Goal: Information Seeking & Learning: Check status

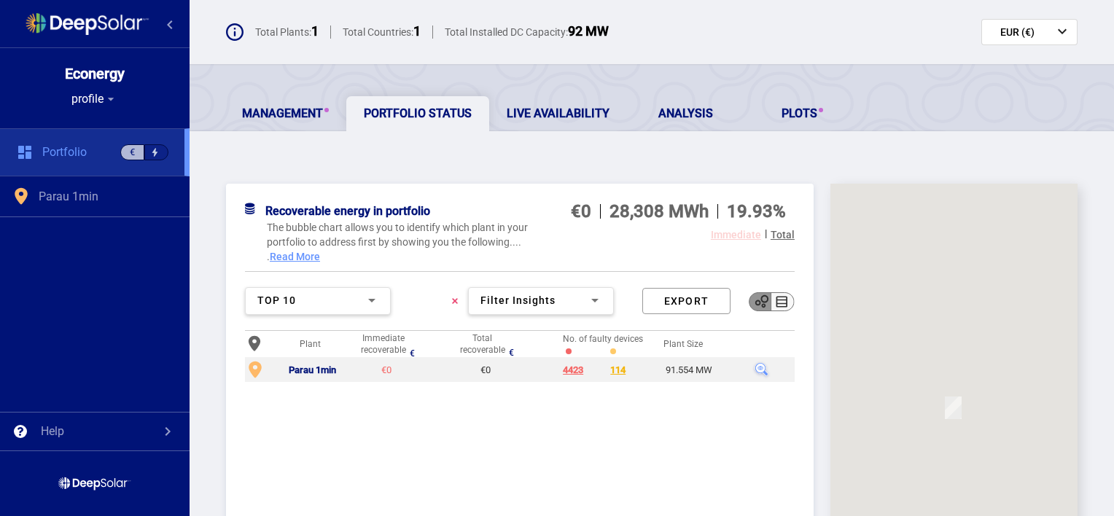
click at [744, 78] on div "Management Portfolio Status Live Availability Analysis Plots" at bounding box center [652, 97] width 924 height 67
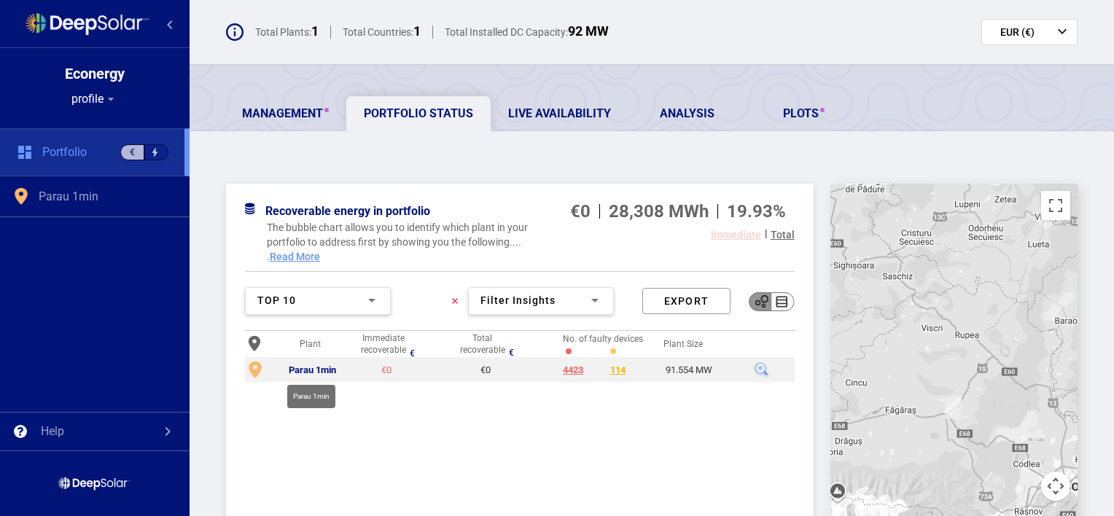
click at [313, 365] on div "Parau 1min" at bounding box center [312, 371] width 47 height 12
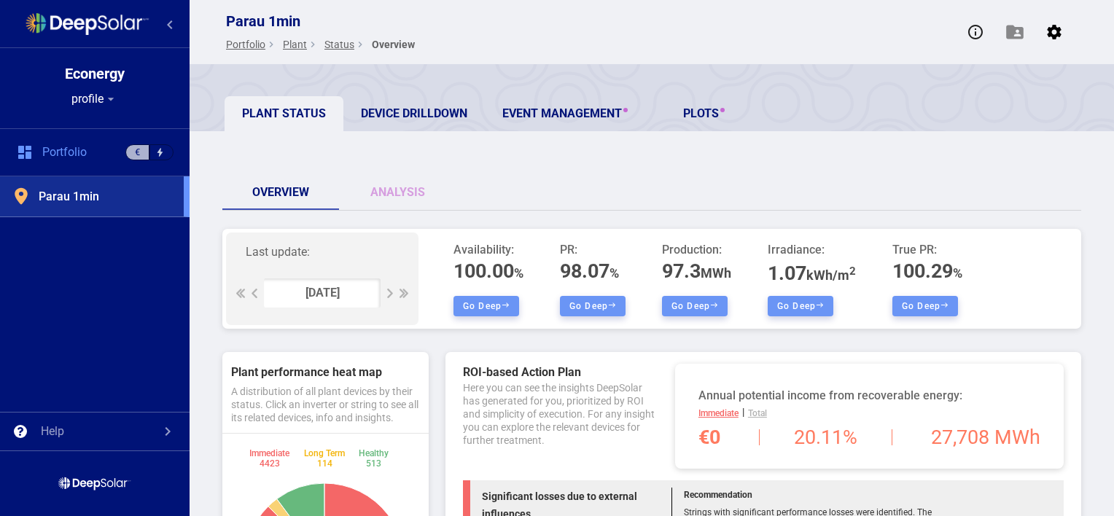
click at [542, 175] on div "Overview Analysis" at bounding box center [651, 192] width 859 height 35
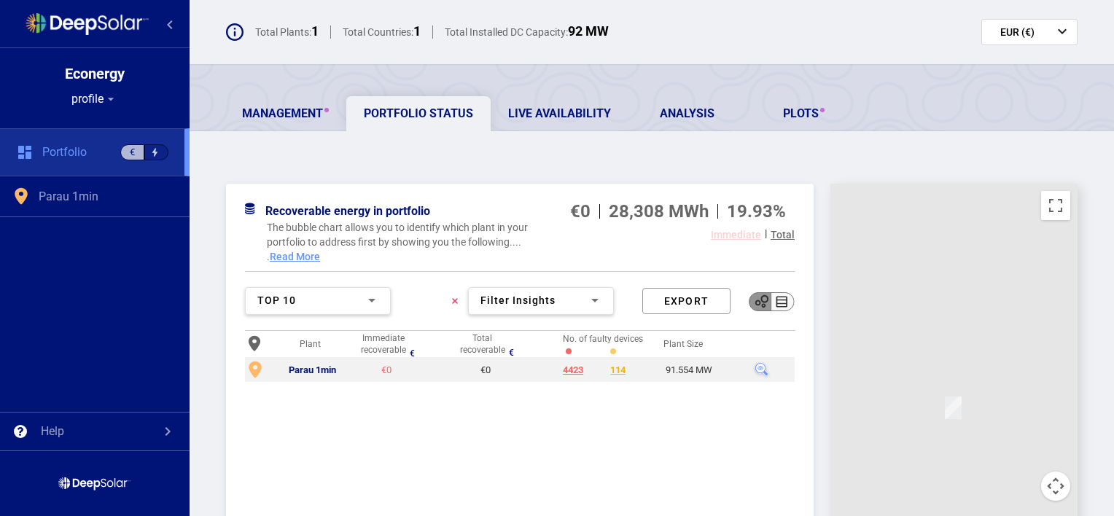
click at [591, 165] on div "Recoverable energy in portfolio €0 28,308 MWh 19.93% The bubble chart allows yo…" at bounding box center [652, 443] width 924 height 576
click at [313, 362] on td "Parau 1min" at bounding box center [331, 369] width 62 height 25
click at [328, 367] on div "Parau 1min" at bounding box center [312, 371] width 47 height 12
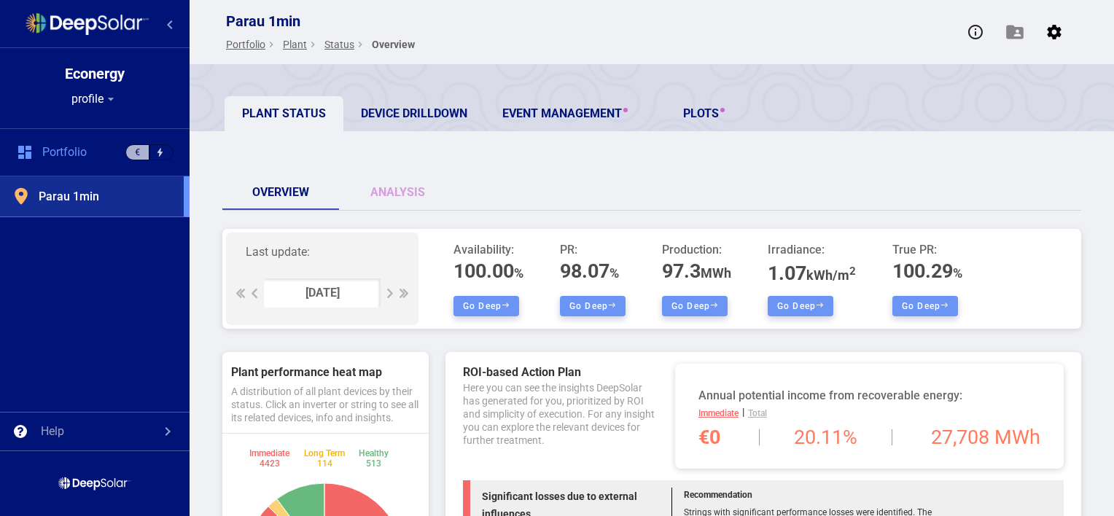
click at [781, 176] on div "Overview Analysis" at bounding box center [651, 192] width 859 height 35
click at [774, 200] on div "Overview Analysis" at bounding box center [651, 192] width 859 height 35
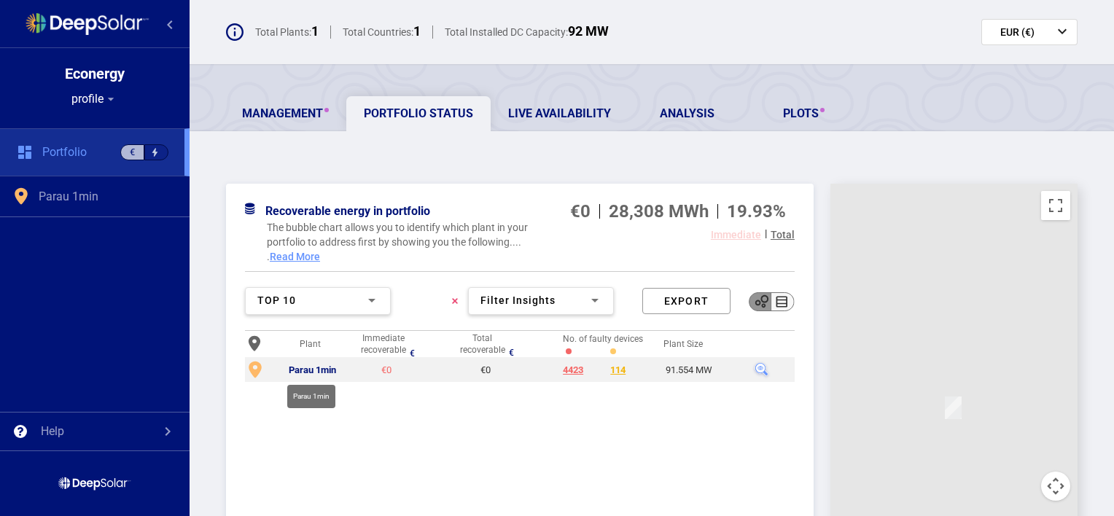
click at [324, 370] on div "Parau 1min" at bounding box center [312, 371] width 47 height 12
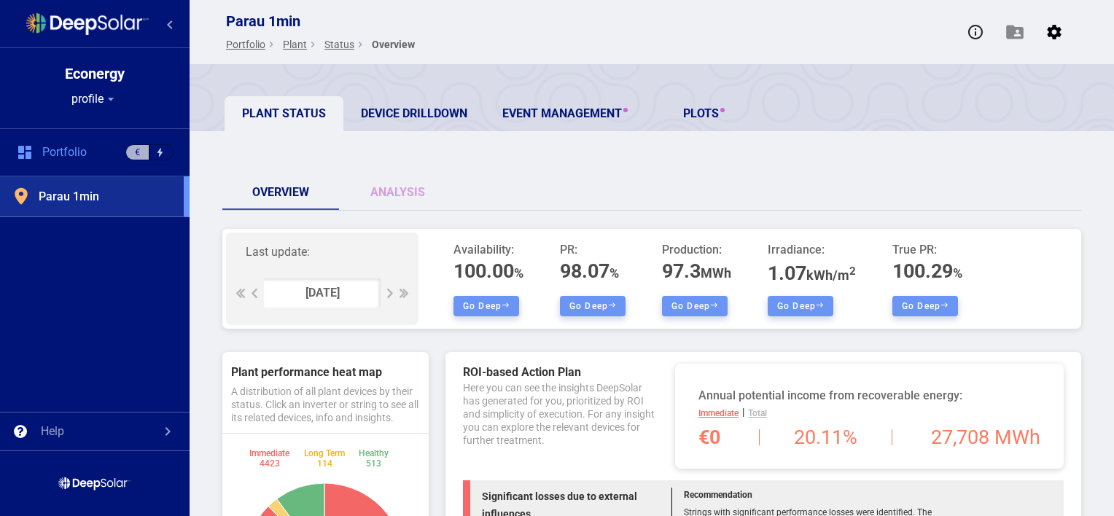
click at [695, 201] on div "Overview Analysis" at bounding box center [651, 192] width 859 height 35
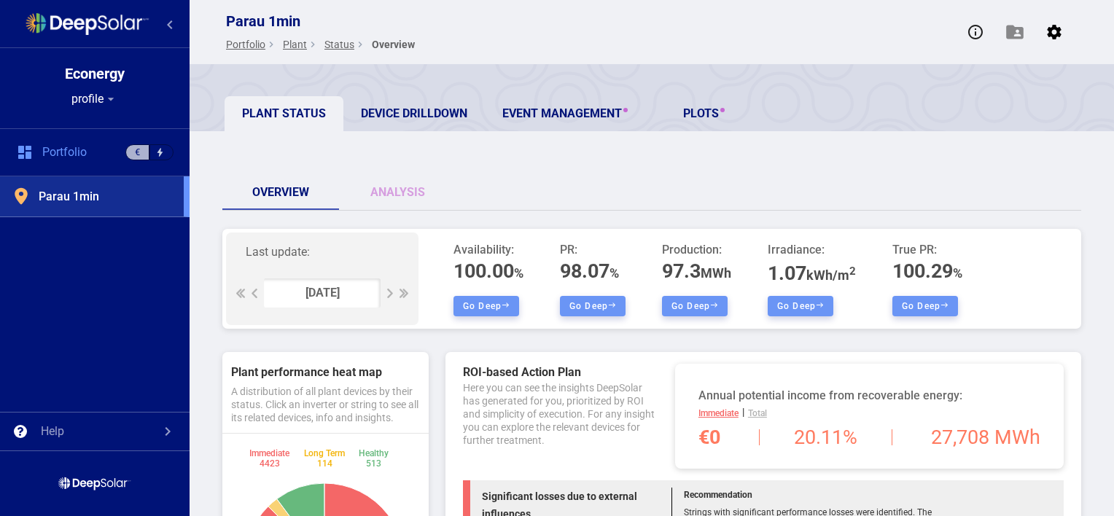
click at [693, 195] on div "Overview Analysis" at bounding box center [651, 192] width 859 height 35
click at [694, 187] on div "Overview Analysis" at bounding box center [651, 192] width 859 height 35
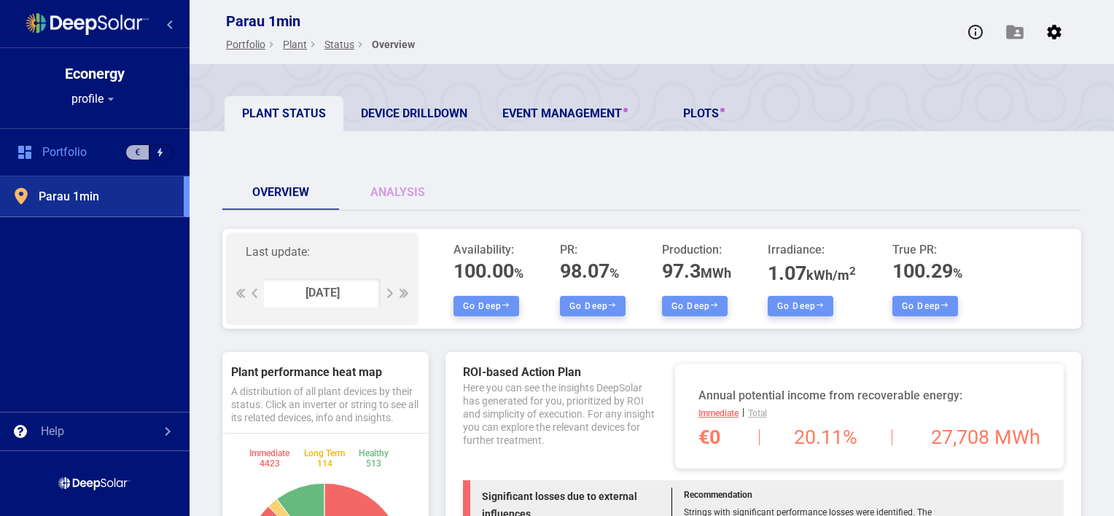
click at [693, 201] on div "Overview Analysis" at bounding box center [651, 192] width 859 height 35
click at [685, 184] on div "Overview Analysis" at bounding box center [651, 192] width 859 height 35
click at [993, 188] on div "Overview Analysis" at bounding box center [651, 192] width 859 height 35
click at [400, 192] on link "Analysis" at bounding box center [397, 192] width 117 height 35
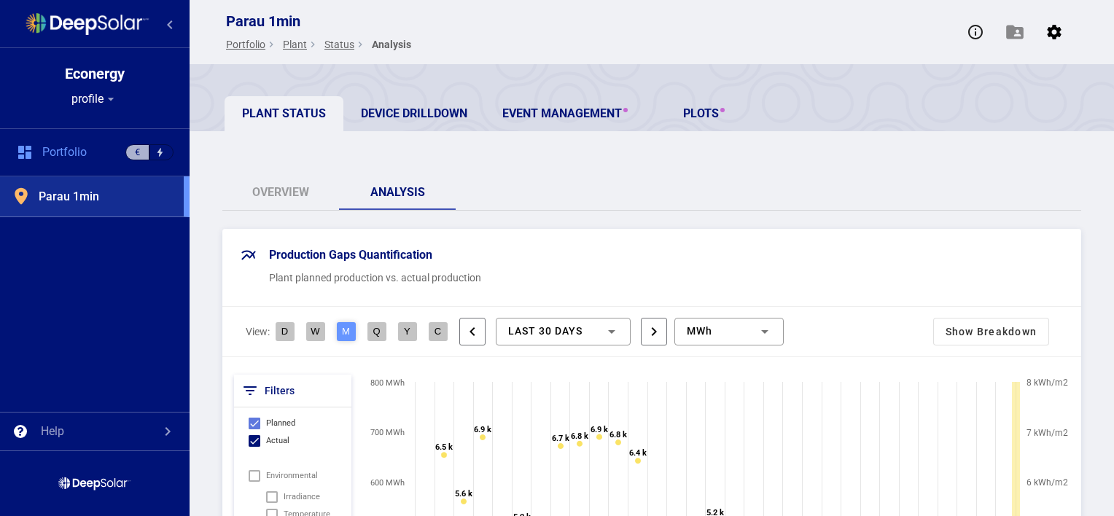
scroll to position [146, 0]
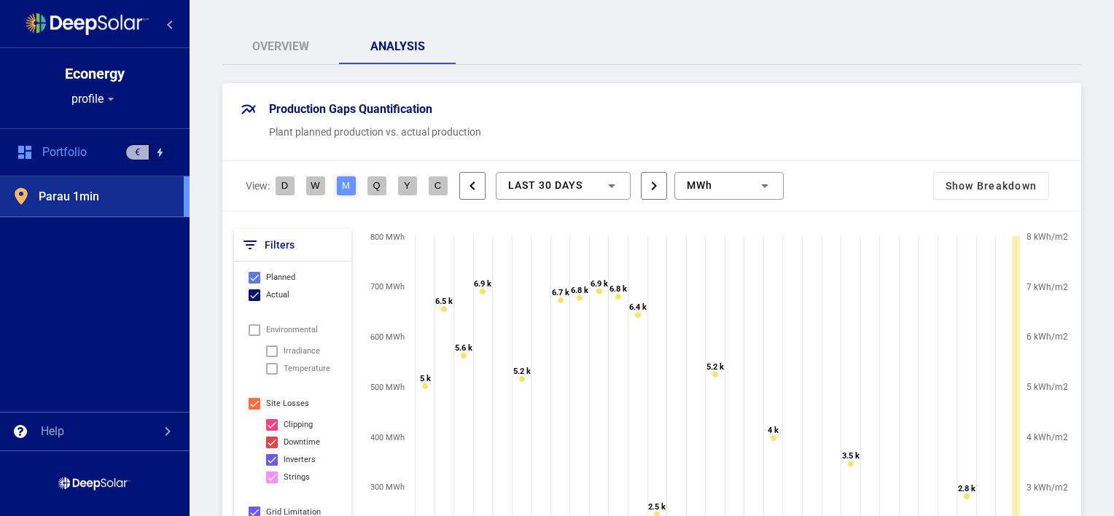
drag, startPoint x: 994, startPoint y: 111, endPoint x: 985, endPoint y: 112, distance: 9.6
click at [994, 111] on div "Production Gaps Quantification" at bounding box center [652, 109] width 824 height 17
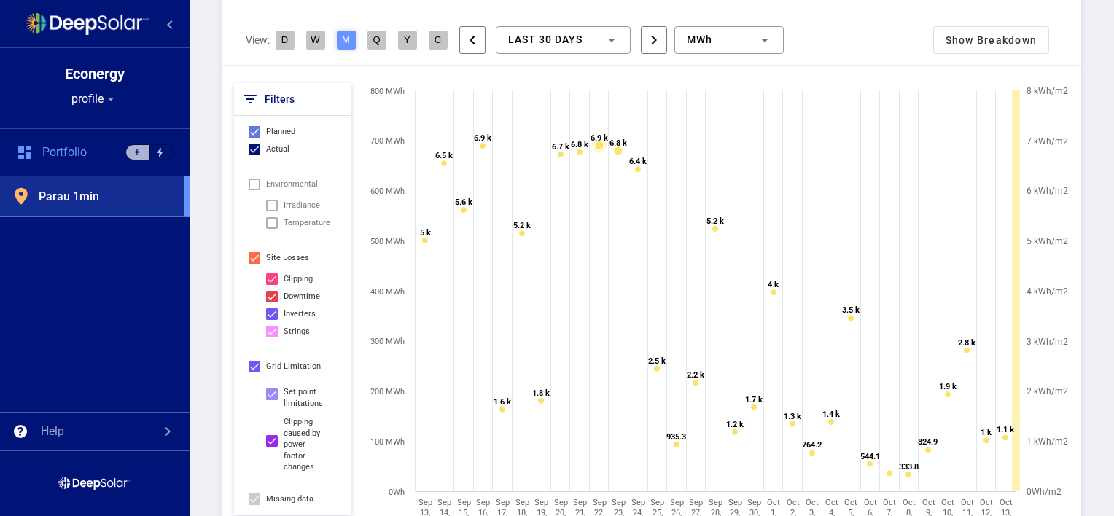
scroll to position [0, 0]
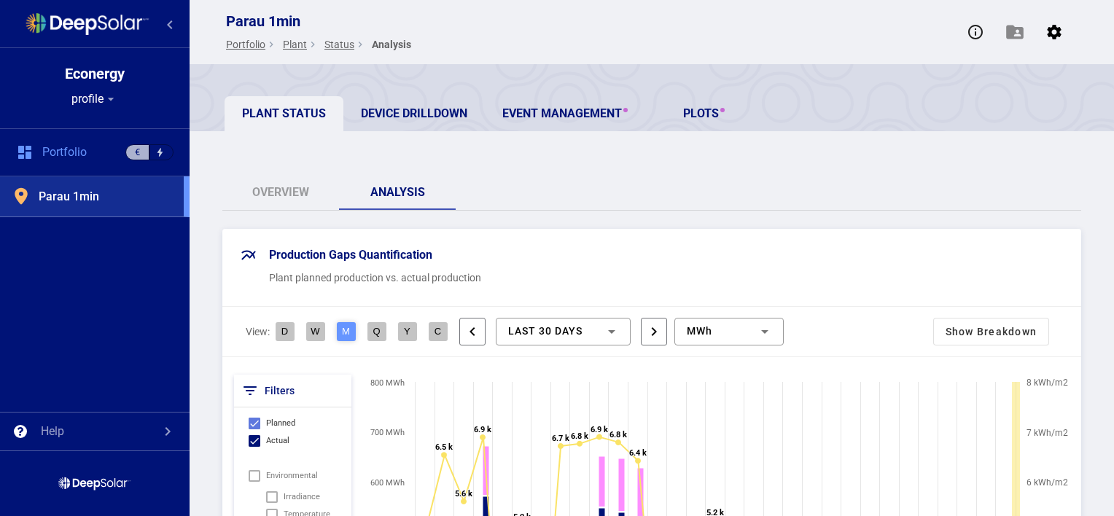
click at [412, 106] on link "Device Drilldown" at bounding box center [413, 113] width 141 height 35
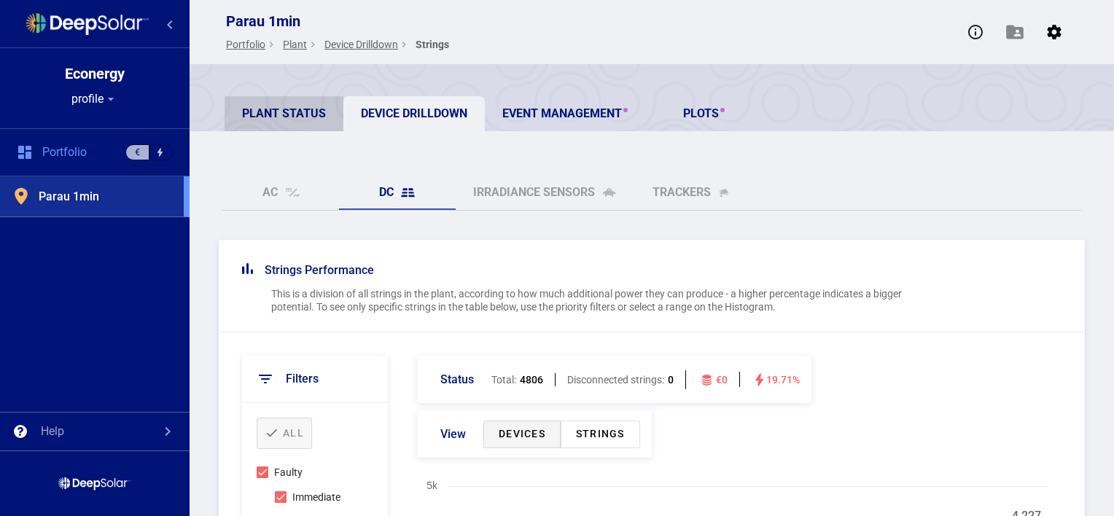
click at [301, 109] on link "Plant Status" at bounding box center [284, 113] width 119 height 35
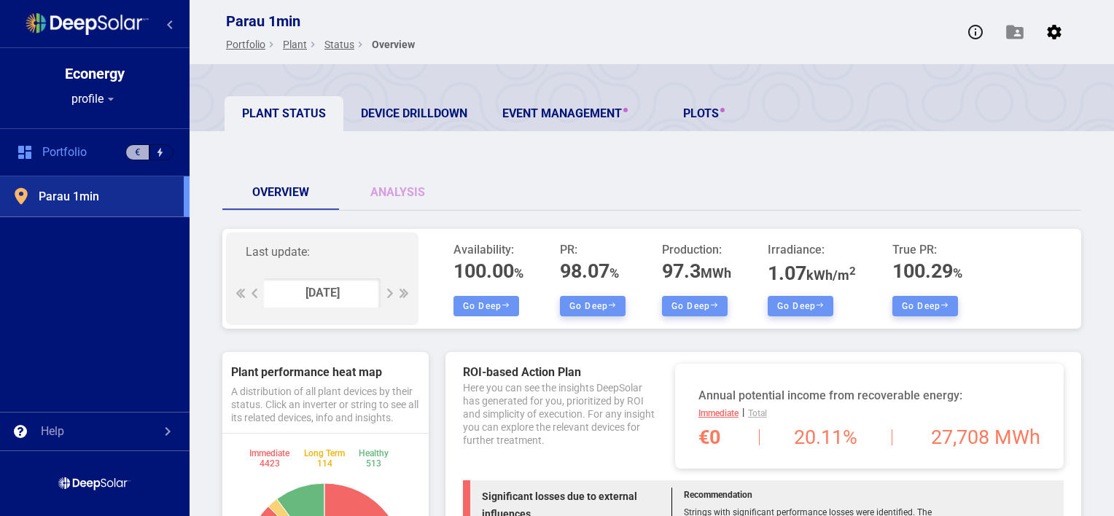
click at [492, 305] on button "Go deep" at bounding box center [486, 306] width 66 height 20
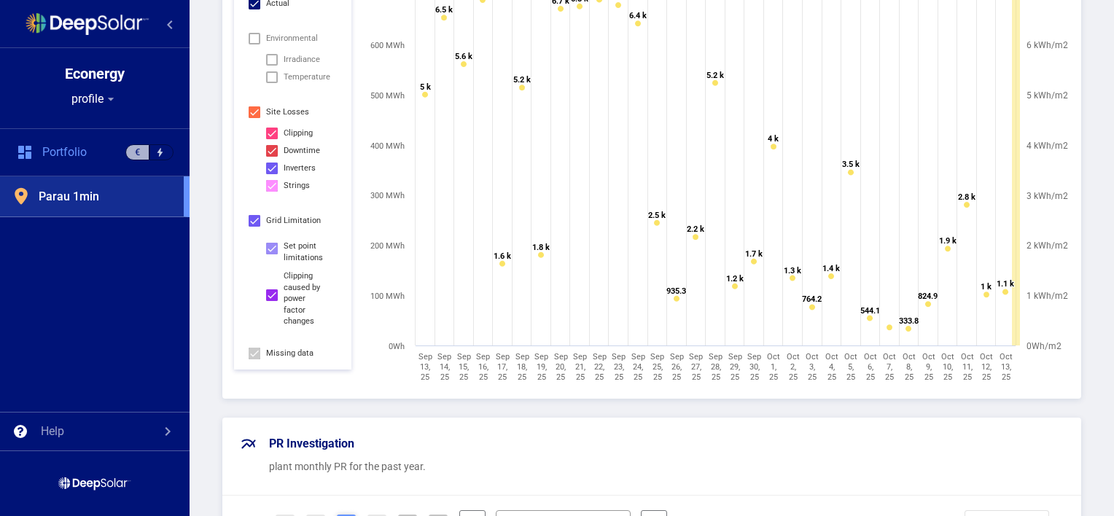
scroll to position [299, 0]
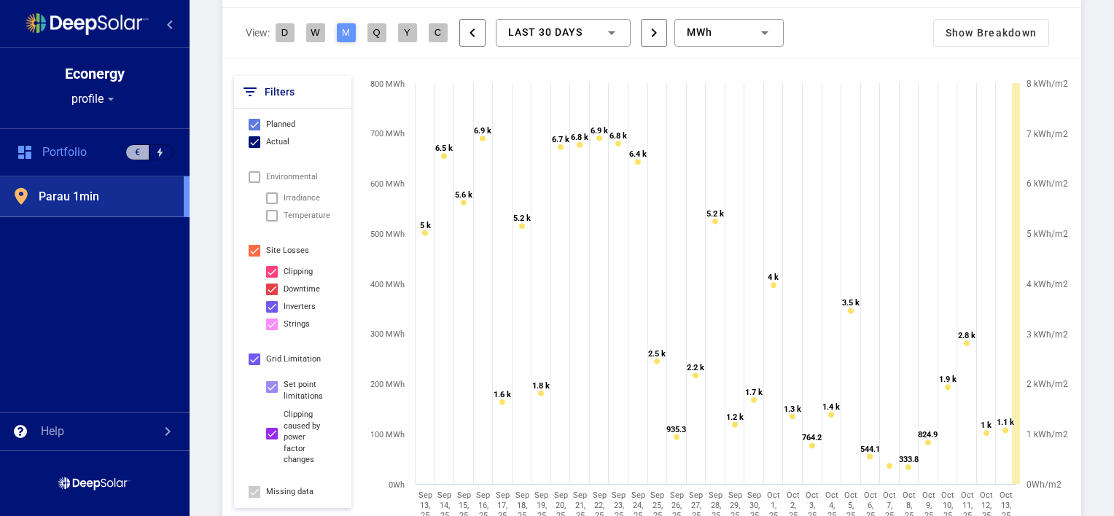
click at [1000, 34] on div "Show Breakdown" at bounding box center [991, 33] width 115 height 26
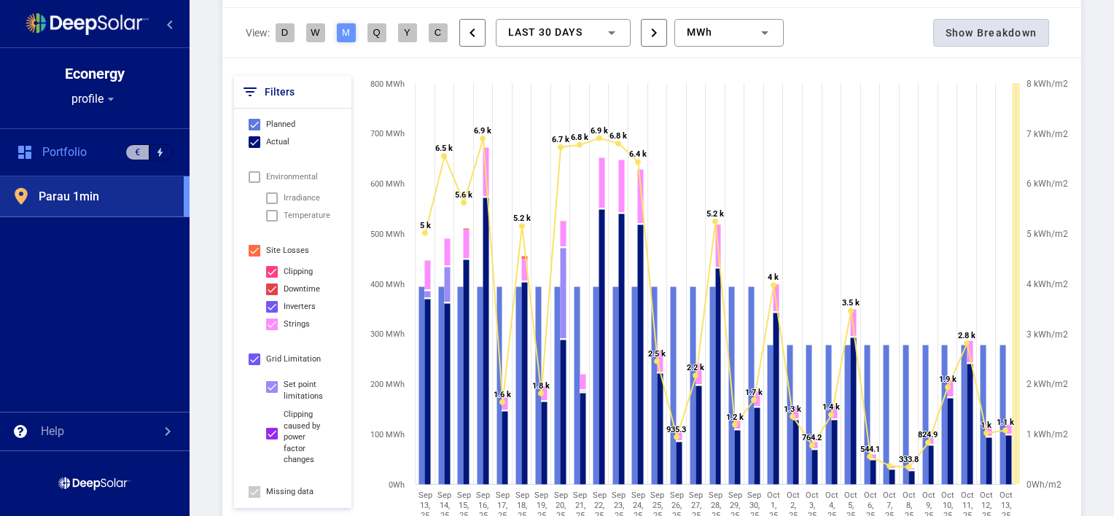
click at [844, 26] on div "View: D W M Q Y C chevron_left last 30 Days chevron_right MWh Show Breakdown" at bounding box center [651, 33] width 859 height 50
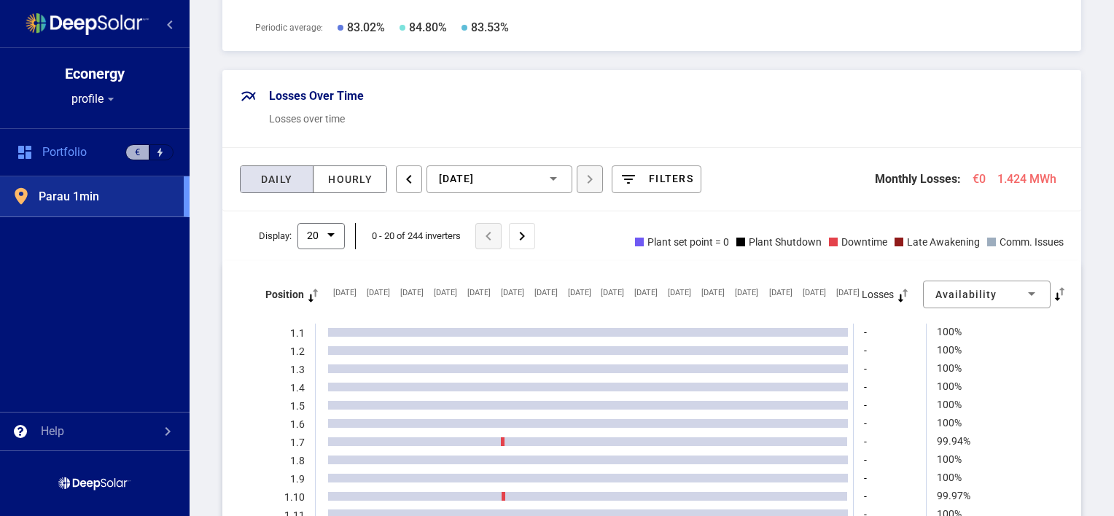
scroll to position [1830, 0]
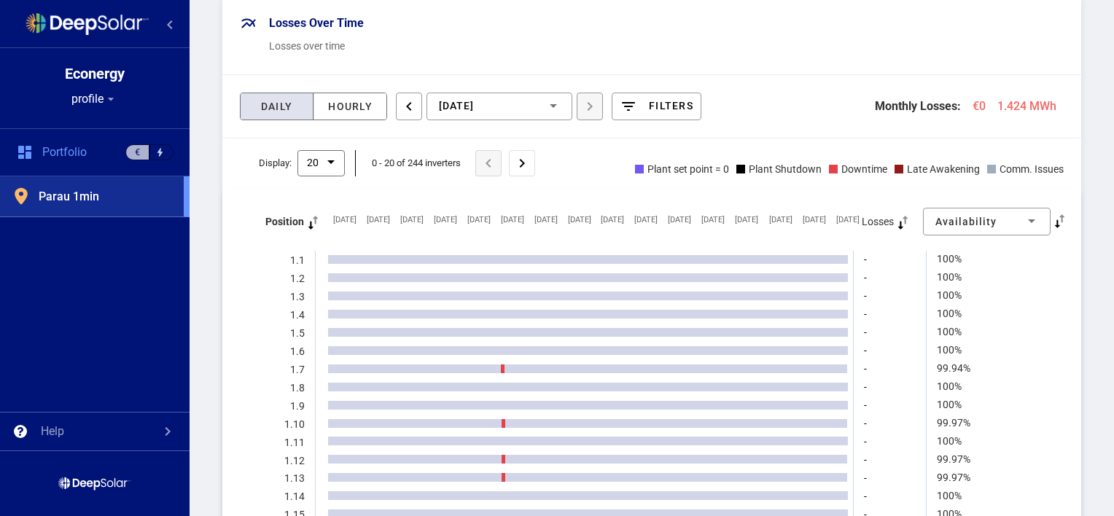
click at [772, 120] on div "Daily Hourly chevron_left [DATE] chevron_right filters Monthly Losses: €0 1.424…" at bounding box center [651, 106] width 859 height 63
click at [875, 189] on div "Availability Created with Highcharts 8.2.0 [DATE] [DATE] [DATE] [DATE] Oct [DAT…" at bounding box center [651, 416] width 859 height 456
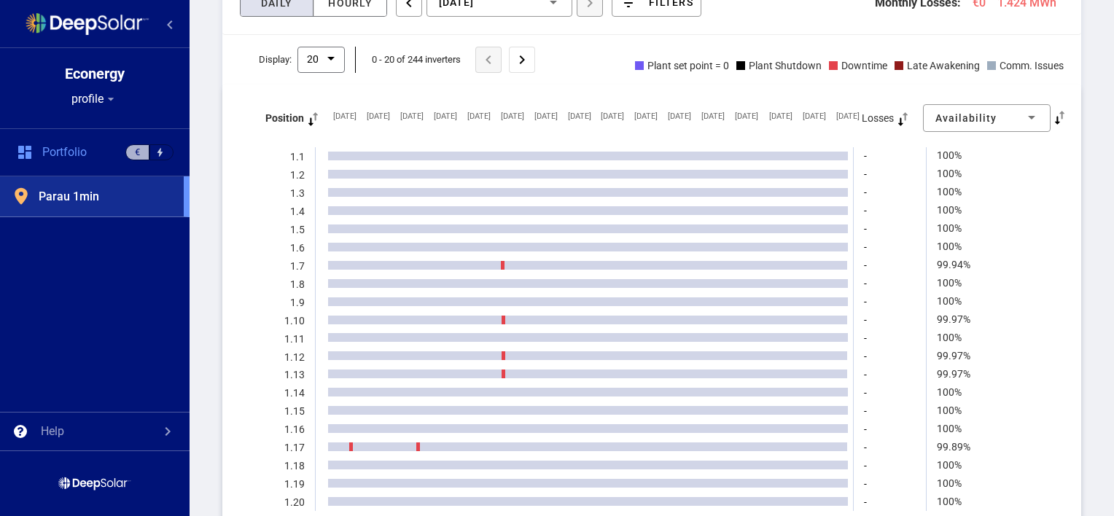
scroll to position [1934, 0]
click at [986, 84] on div "Availability Created with Highcharts 8.2.0 [DATE] [DATE] [DATE] [DATE] Oct [DAT…" at bounding box center [651, 312] width 859 height 456
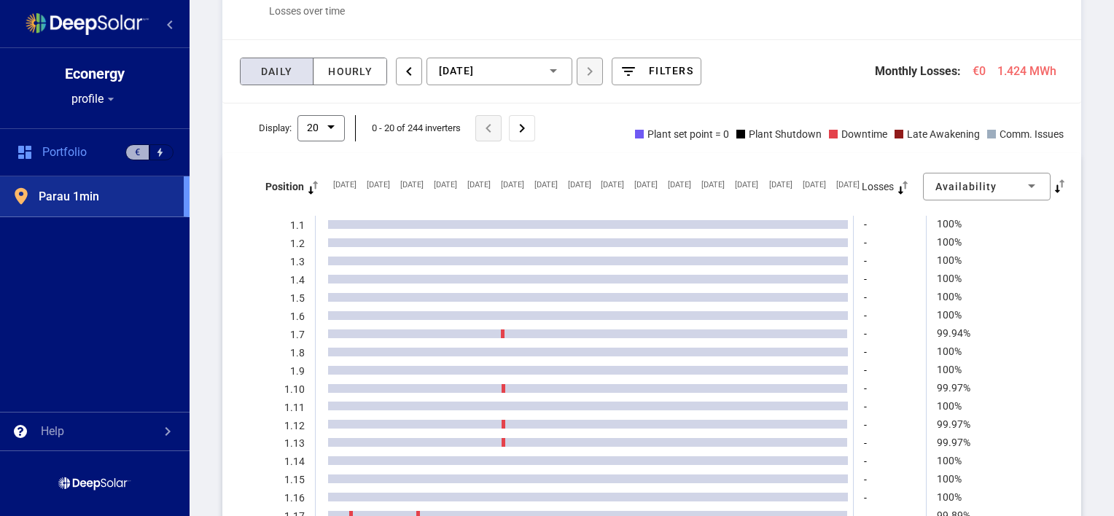
scroll to position [1861, 0]
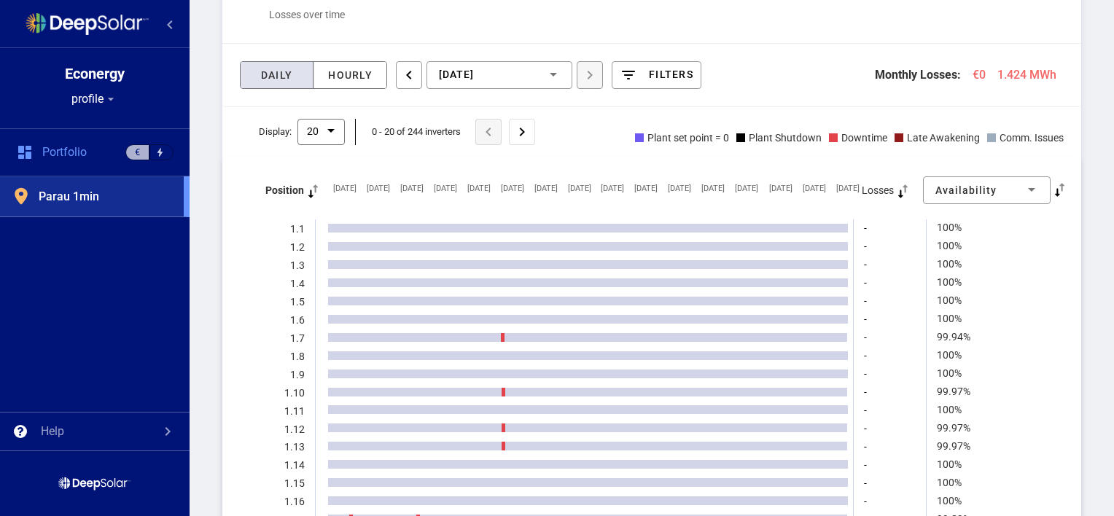
click at [724, 71] on div "Daily Hourly chevron_left [DATE] chevron_right filters Monthly Losses: €0 1.424…" at bounding box center [651, 75] width 859 height 63
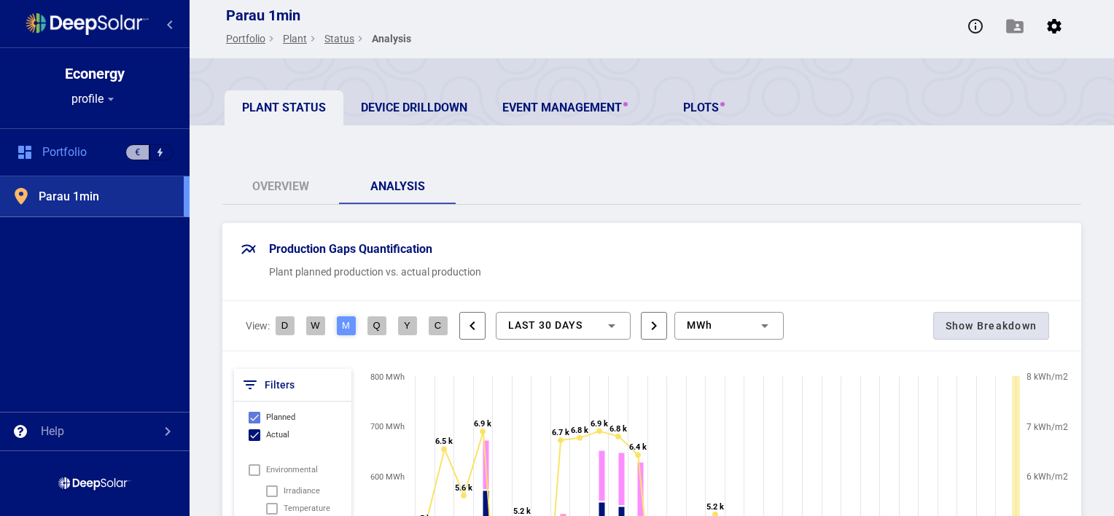
scroll to position [0, 0]
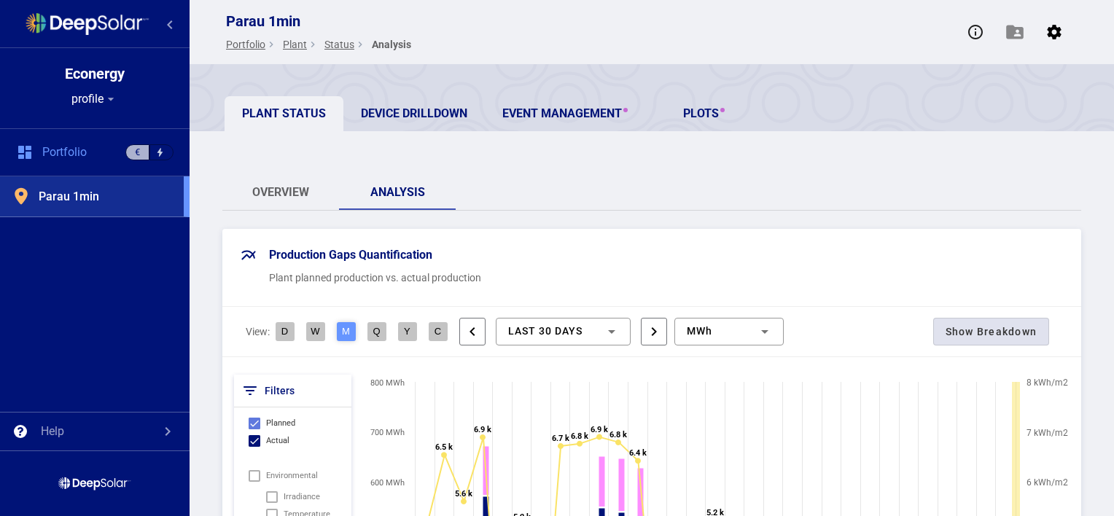
drag, startPoint x: 276, startPoint y: 198, endPoint x: 739, endPoint y: 171, distance: 463.7
click at [276, 198] on link "Overview" at bounding box center [280, 192] width 117 height 35
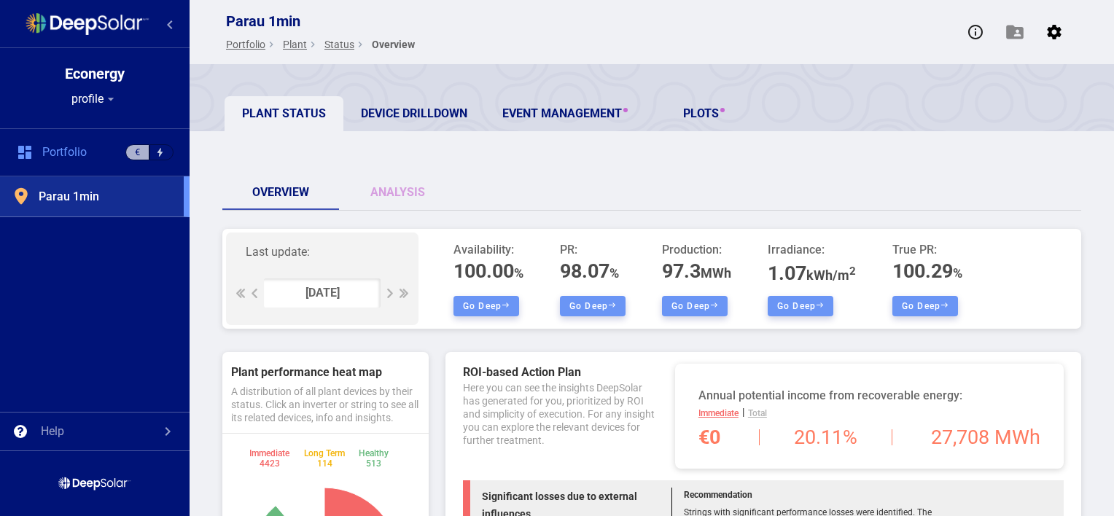
drag, startPoint x: 455, startPoint y: 249, endPoint x: 514, endPoint y: 252, distance: 59.1
click at [514, 252] on span "Availability:" at bounding box center [488, 249] width 70 height 17
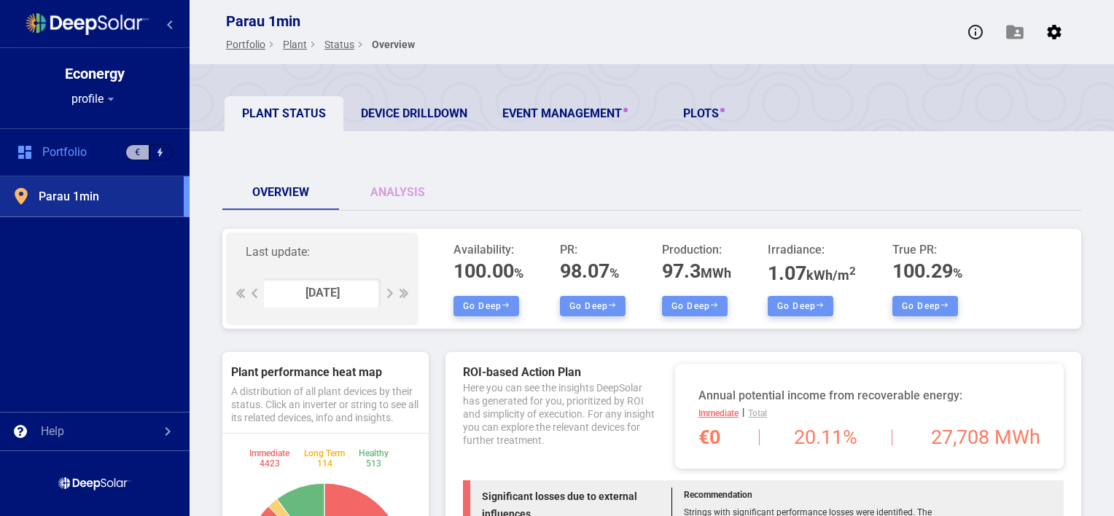
drag, startPoint x: 514, startPoint y: 252, endPoint x: 496, endPoint y: 263, distance: 21.6
click at [496, 263] on span "100.00 %" at bounding box center [488, 272] width 70 height 20
drag, startPoint x: 447, startPoint y: 270, endPoint x: 544, endPoint y: 270, distance: 97.0
click at [544, 270] on div "Last update: [DATE] Availability: 100.00 % Go deep PR: 98.07 % Go deep Producti…" at bounding box center [592, 279] width 740 height 100
drag, startPoint x: 544, startPoint y: 270, endPoint x: 505, endPoint y: 308, distance: 54.6
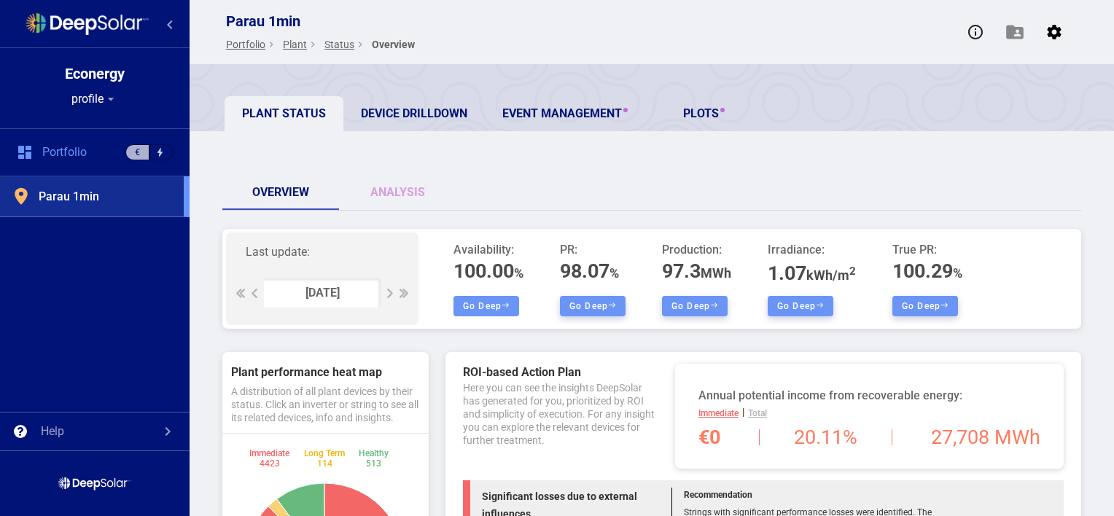
click at [505, 308] on icon at bounding box center [506, 305] width 8 height 8
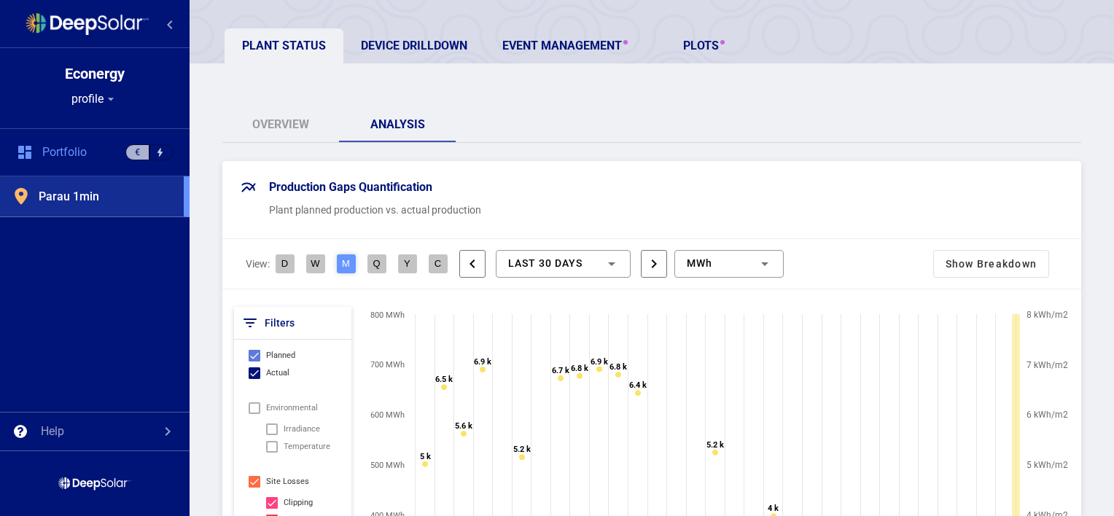
scroll to position [73, 0]
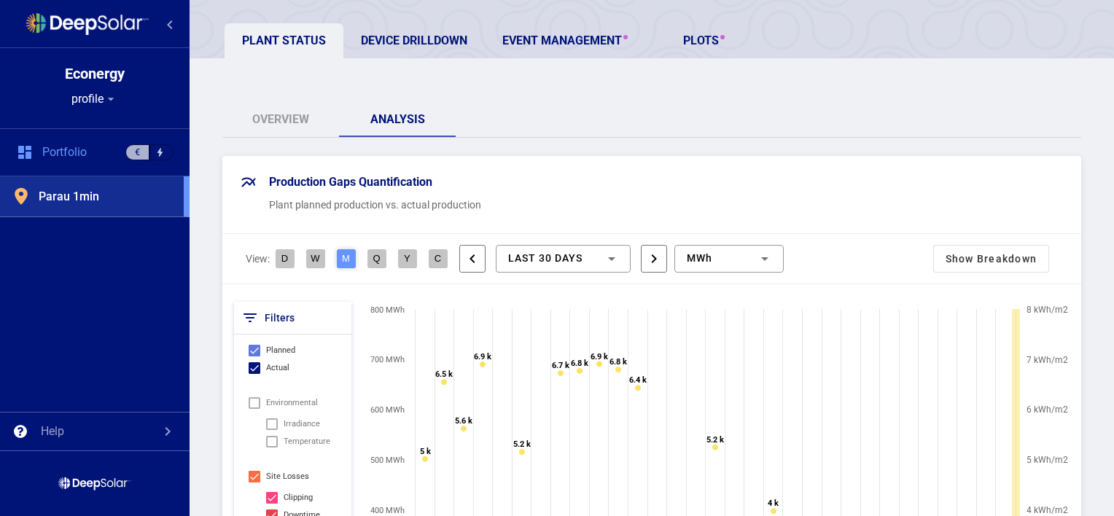
click at [838, 165] on div "Production Gaps Quantification Plant planned production vs. actual production" at bounding box center [651, 195] width 859 height 78
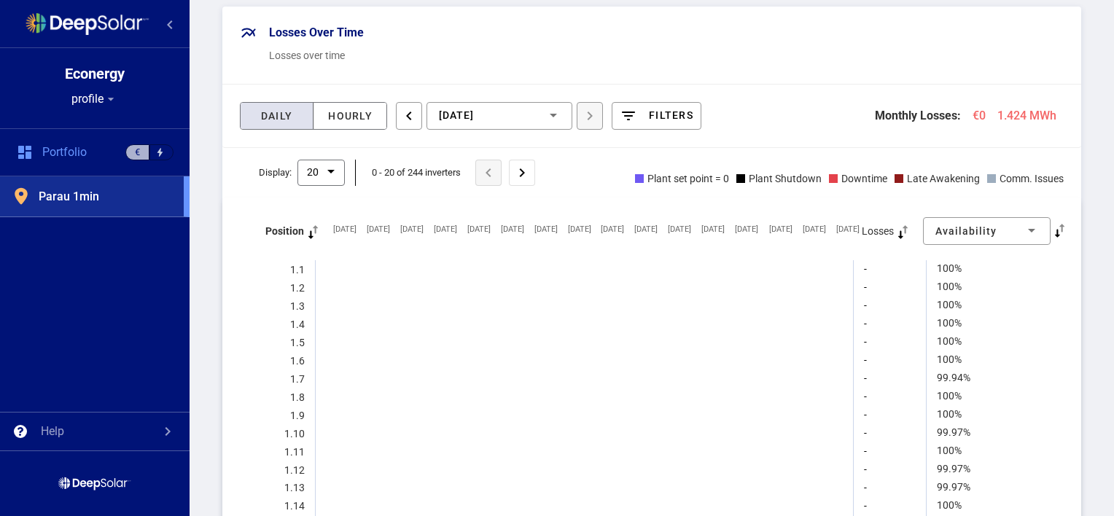
scroll to position [1531, 0]
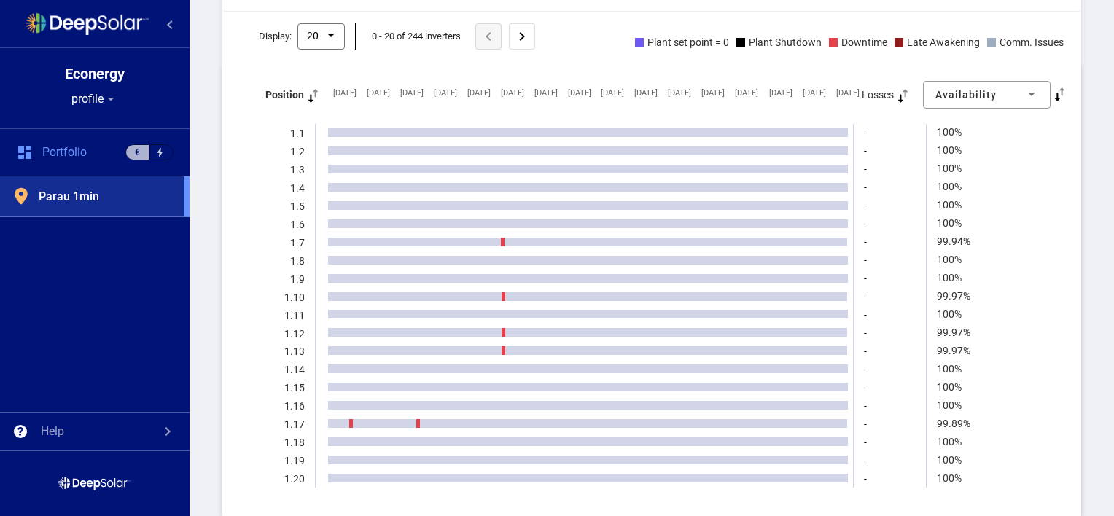
click at [1086, 131] on div "Production Gaps Quantification Plant planned production vs. actual production V…" at bounding box center [652, 253] width 924 height 3111
click at [1084, 131] on div "Production Gaps Quantification Plant planned production vs. actual production V…" at bounding box center [652, 253] width 924 height 3111
click at [1088, 133] on div "Production Gaps Quantification Plant planned production vs. actual production V…" at bounding box center [652, 253] width 924 height 3111
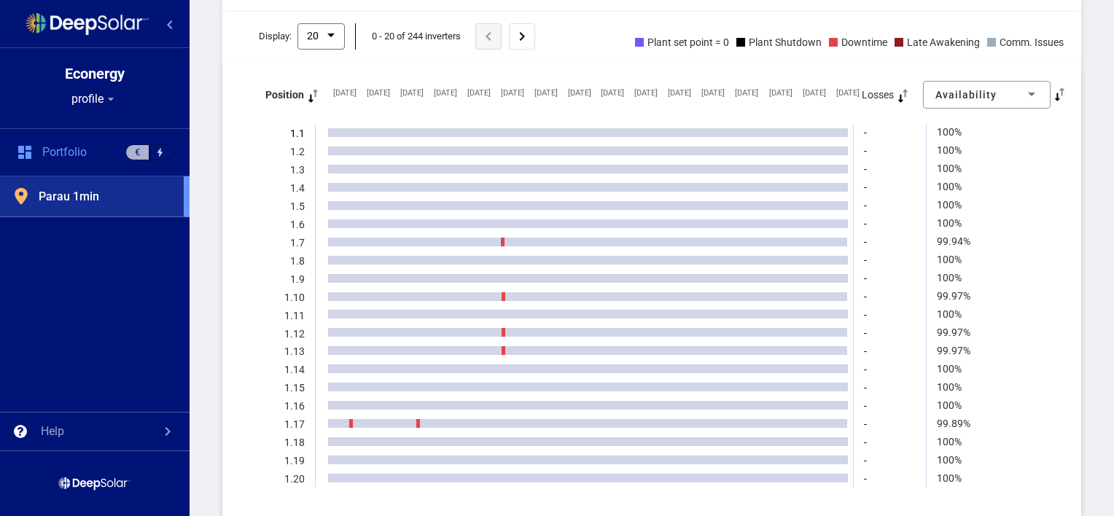
click at [951, 145] on div "100%" at bounding box center [949, 151] width 25 height 12
click at [954, 242] on div "99.94%" at bounding box center [954, 242] width 34 height 12
click at [964, 238] on div "99.94%" at bounding box center [954, 242] width 34 height 12
click at [1088, 222] on div "Production Gaps Quantification Plant planned production vs. actual production V…" at bounding box center [652, 253] width 924 height 3111
click at [1099, 180] on div "Production Gaps Quantification Plant planned production vs. actual production V…" at bounding box center [652, 253] width 924 height 3111
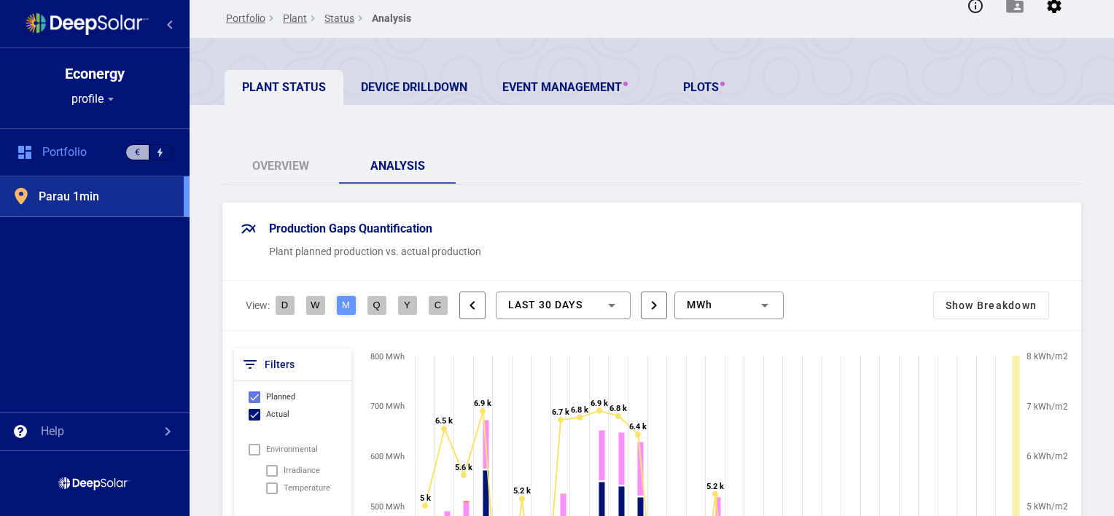
scroll to position [0, 0]
